Goal: Task Accomplishment & Management: Manage account settings

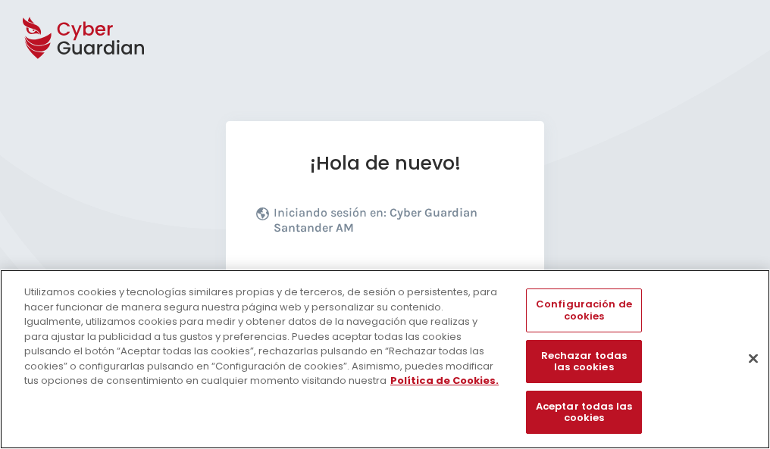
scroll to position [186, 0]
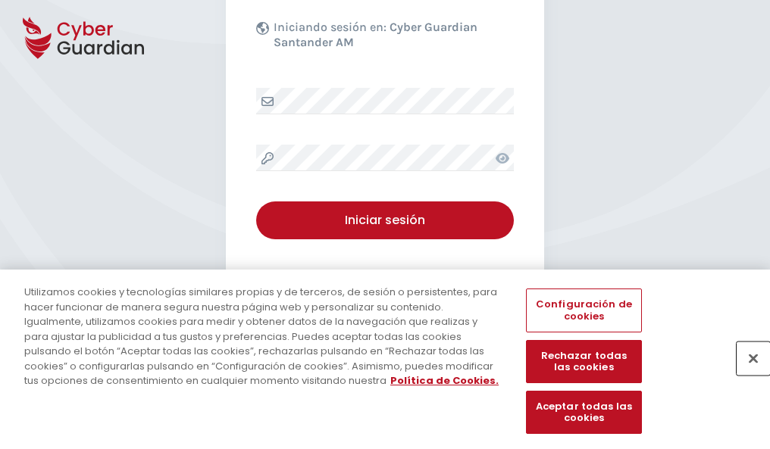
click at [745, 374] on button "Cerrar" at bounding box center [752, 358] width 33 height 33
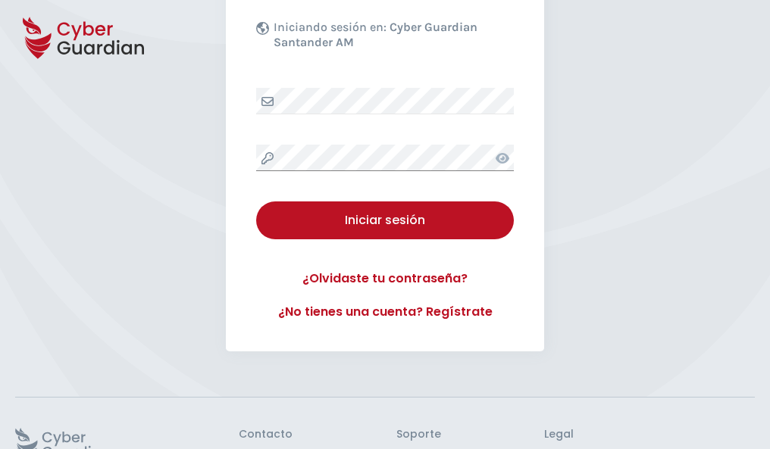
scroll to position [295, 0]
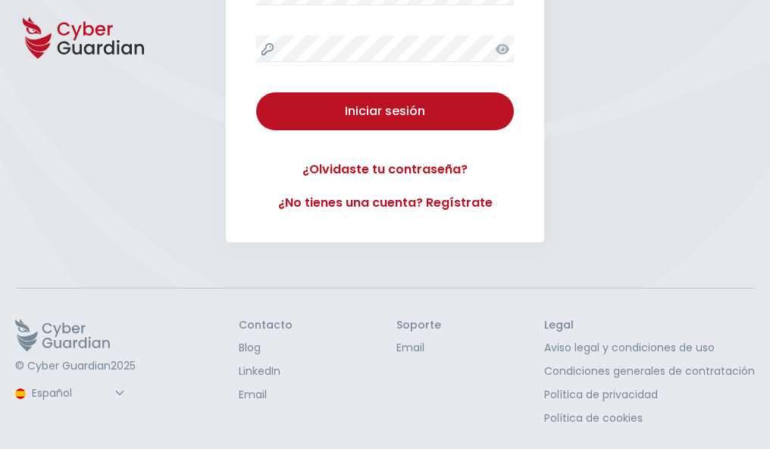
click at [256, 92] on button "Iniciar sesión" at bounding box center [385, 111] width 258 height 38
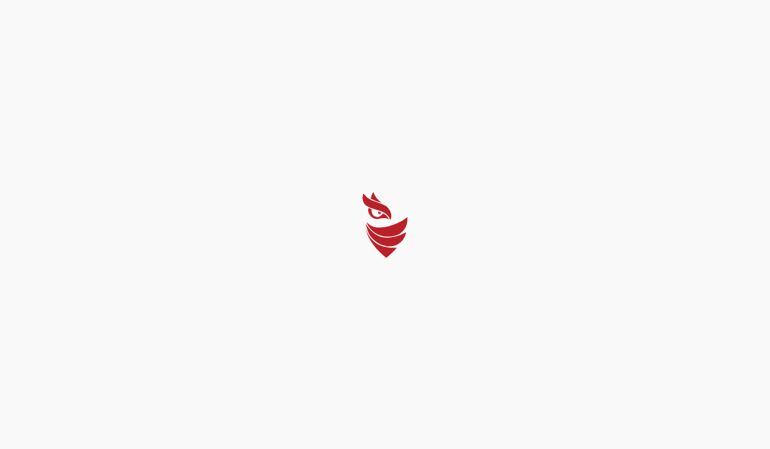
scroll to position [0, 0]
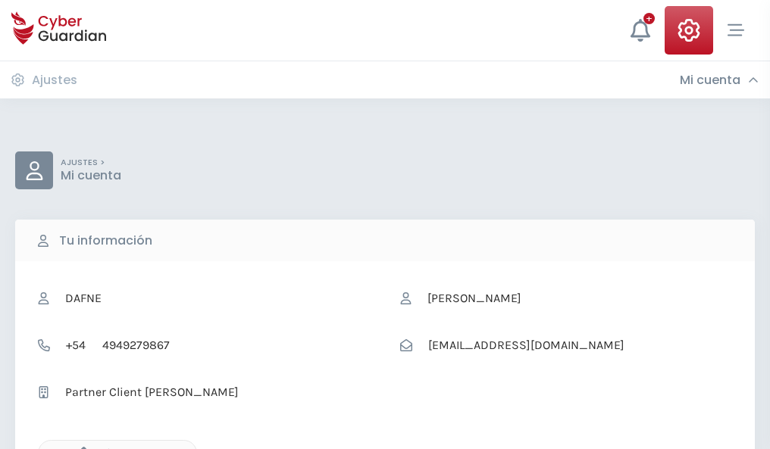
click at [80, 448] on icon "button" at bounding box center [79, 453] width 13 height 13
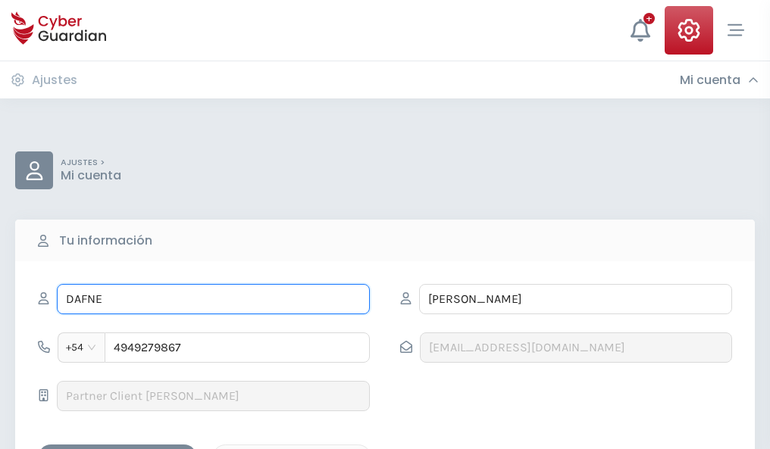
click at [213, 299] on input "DAFNE" at bounding box center [213, 299] width 313 height 30
type input "D"
type input "Berto"
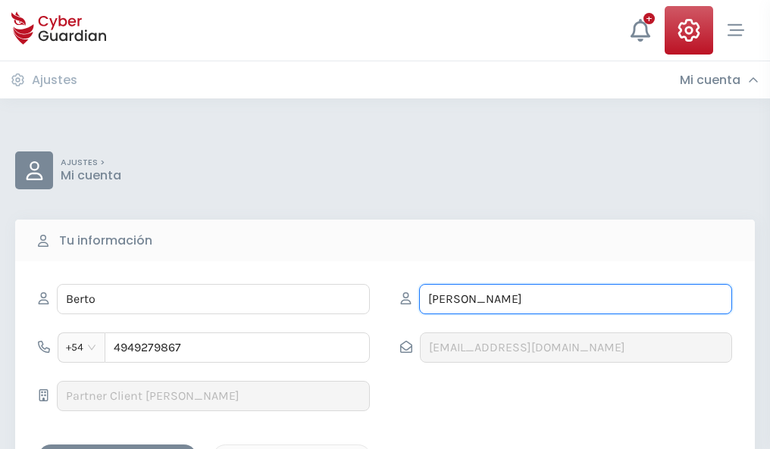
click at [575, 299] on input "CARRETERO" at bounding box center [575, 299] width 313 height 30
type input "C"
type input "Solano"
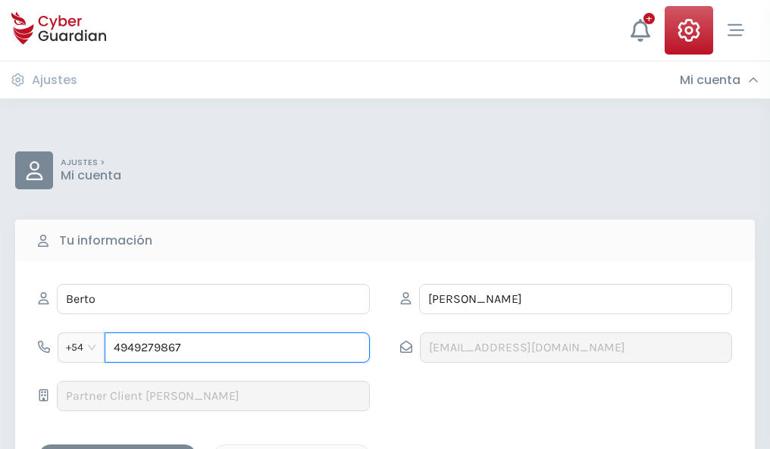
click at [237, 348] on input "4949279867" at bounding box center [237, 348] width 265 height 30
type input "4"
type input "4941574153"
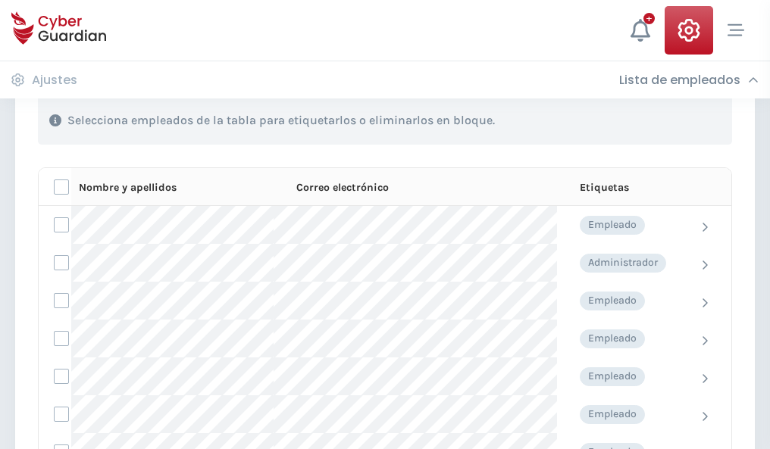
scroll to position [649, 0]
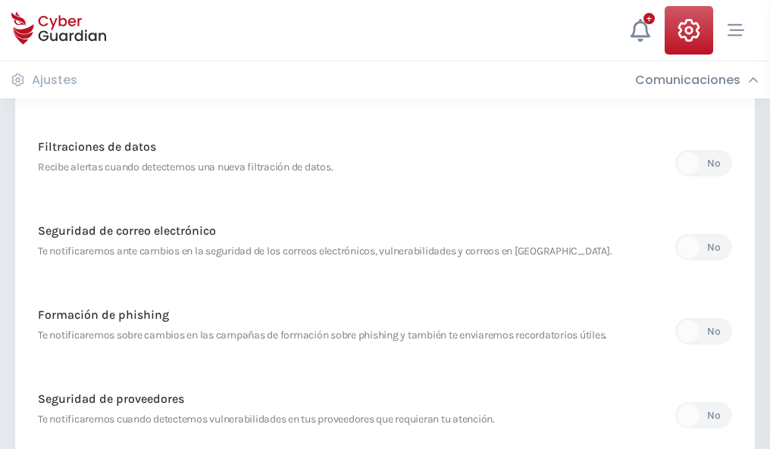
scroll to position [798, 0]
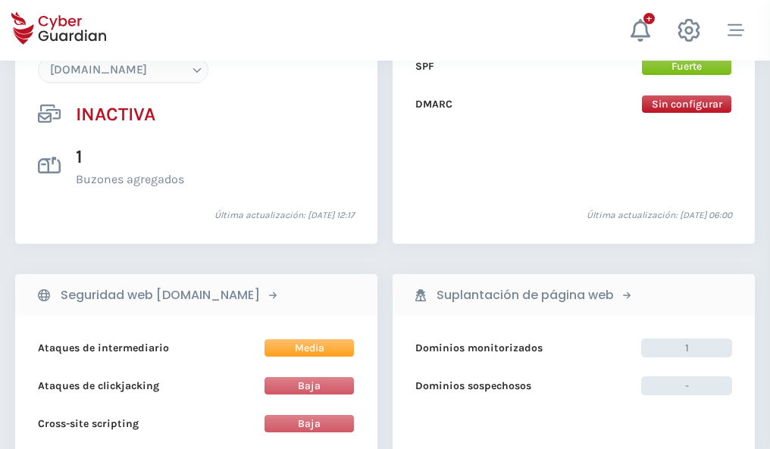
scroll to position [1426, 0]
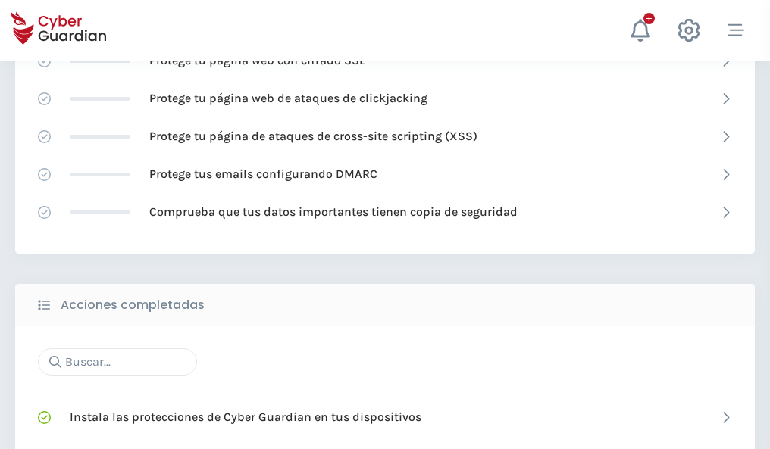
scroll to position [1009, 0]
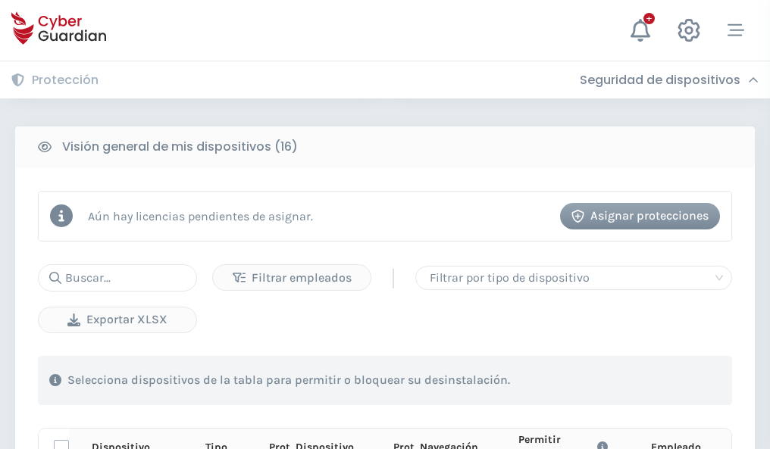
scroll to position [1339, 0]
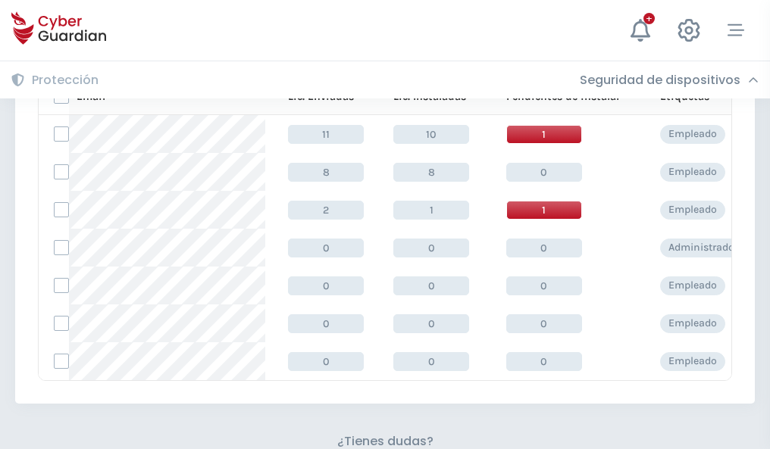
scroll to position [665, 0]
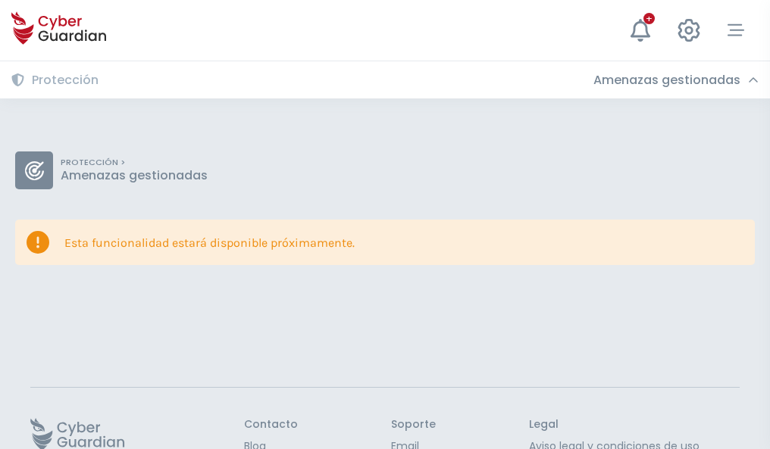
scroll to position [98, 0]
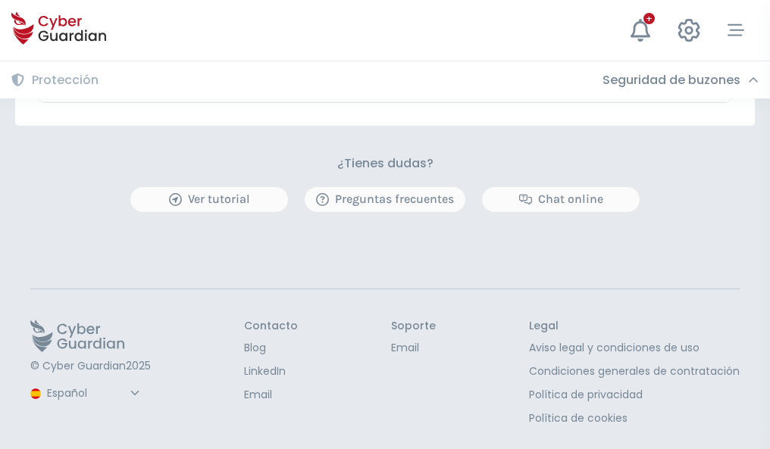
scroll to position [890, 0]
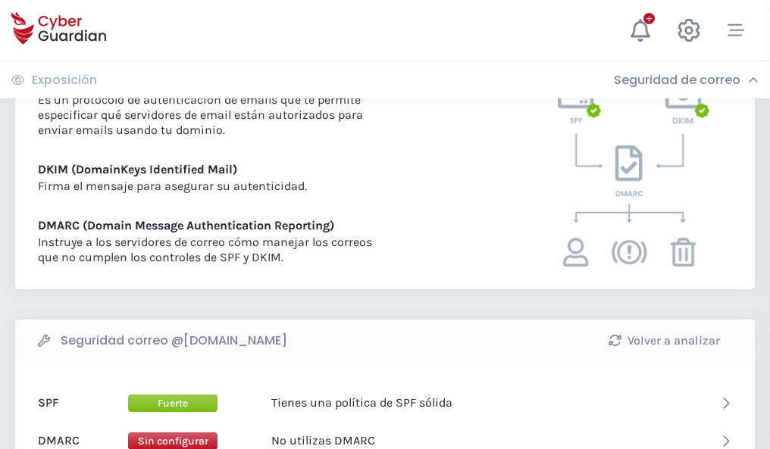
scroll to position [817, 0]
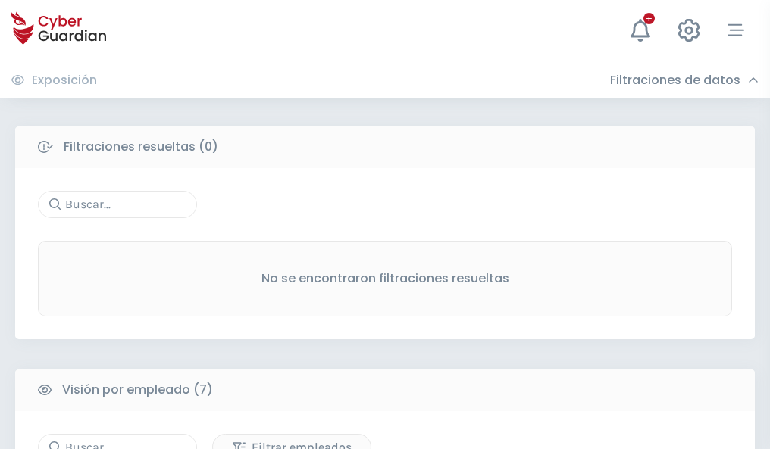
scroll to position [1253, 0]
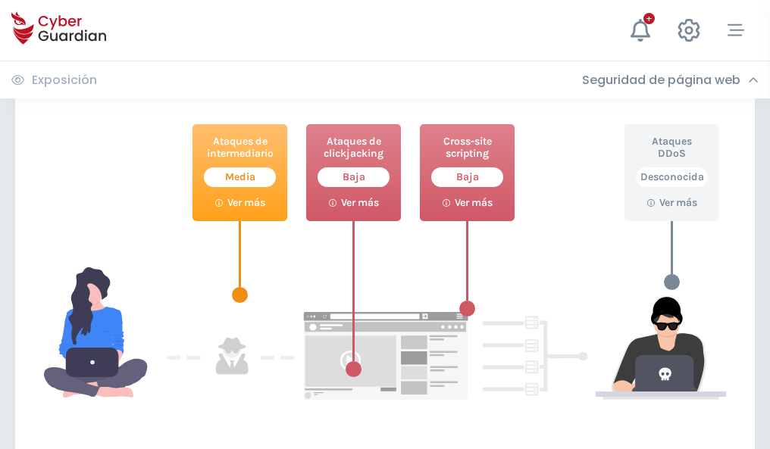
scroll to position [825, 0]
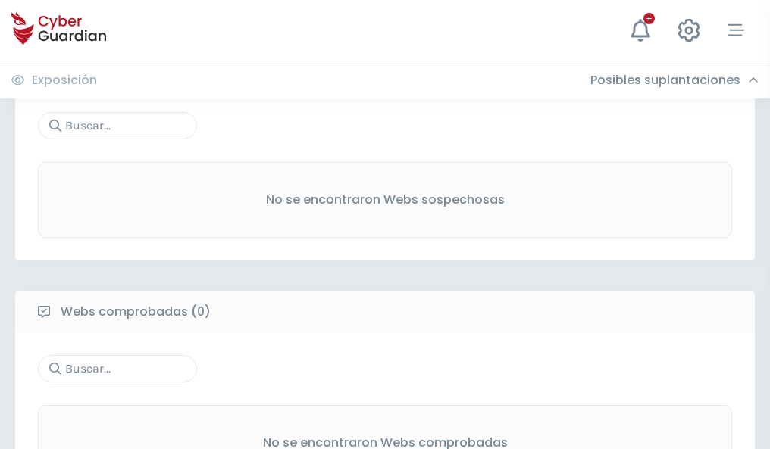
scroll to position [792, 0]
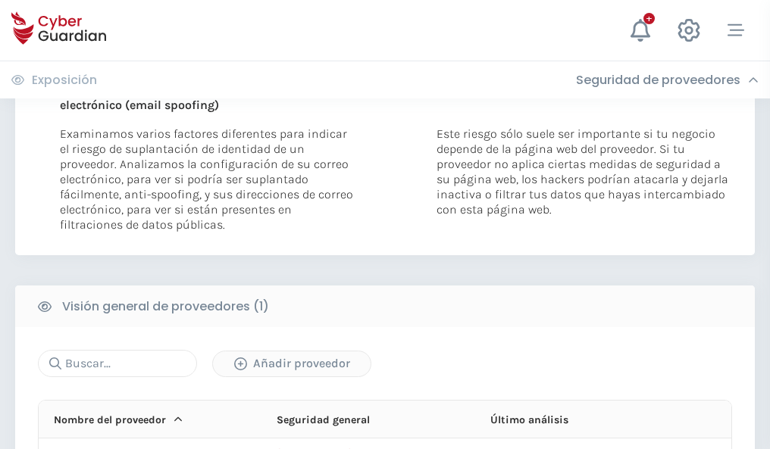
scroll to position [787, 0]
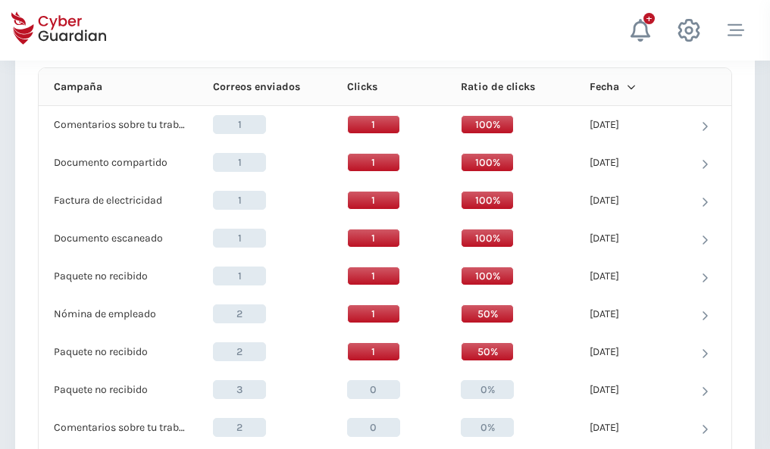
scroll to position [1358, 0]
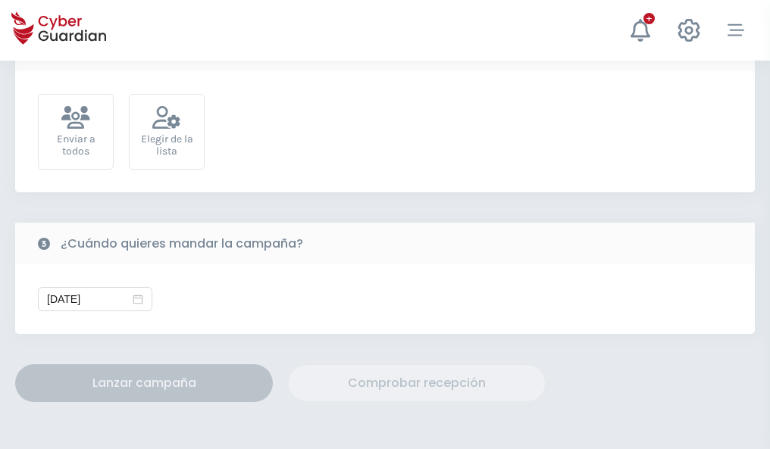
scroll to position [555, 0]
